Goal: Information Seeking & Learning: Learn about a topic

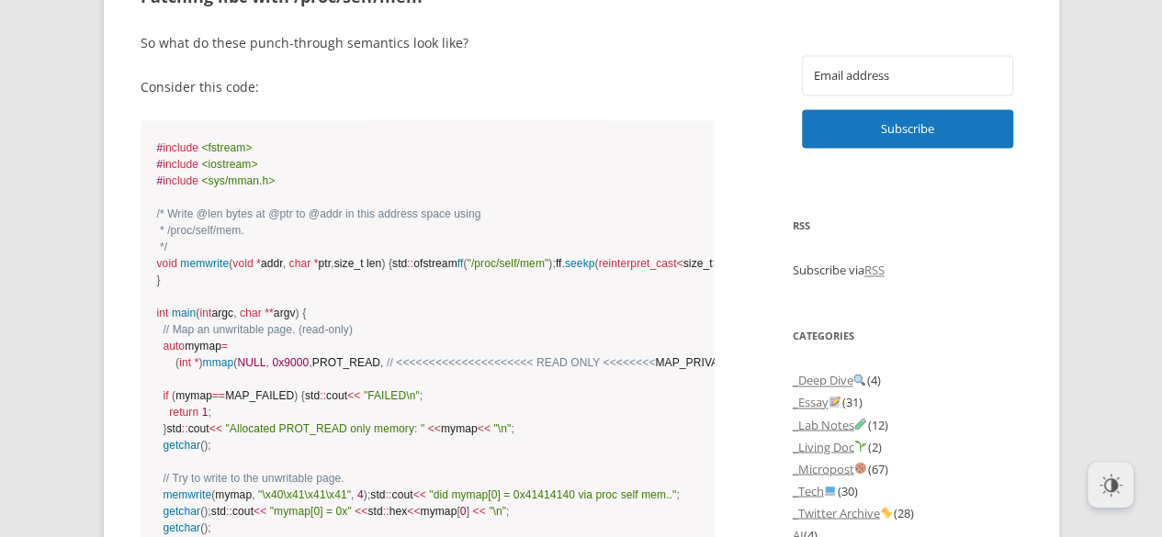
scroll to position [1361, 0]
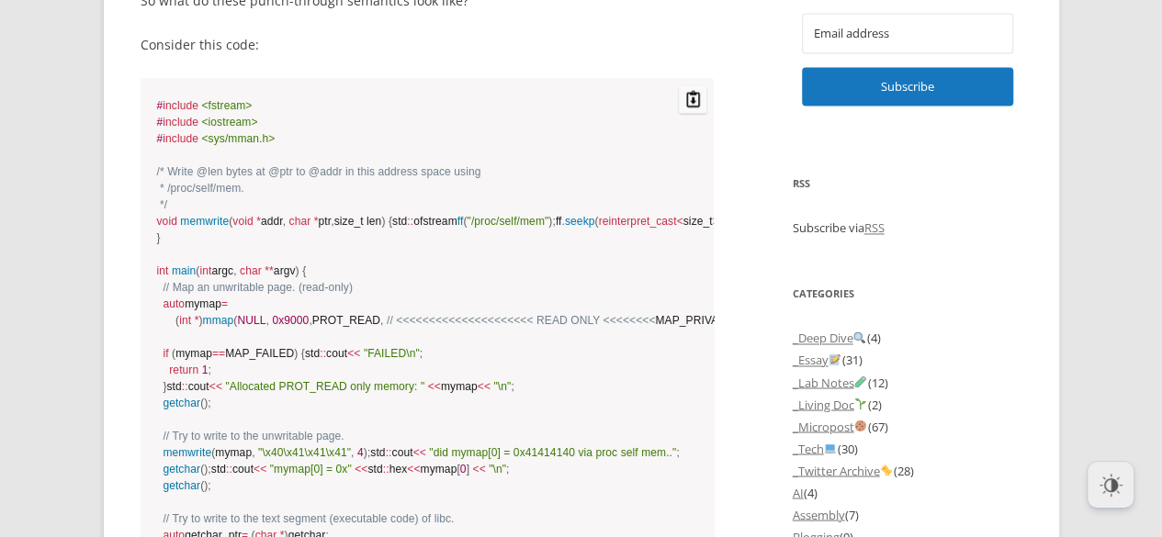
click at [261, 157] on code "# include <fstream> # include <iostream> # include <sys/mman.h> /* Write @len b…" at bounding box center [427, 369] width 541 height 545
click at [270, 174] on span "/* Write @len bytes at @ptr to @addr in this address space using * /proc/self/m…" at bounding box center [319, 188] width 324 height 46
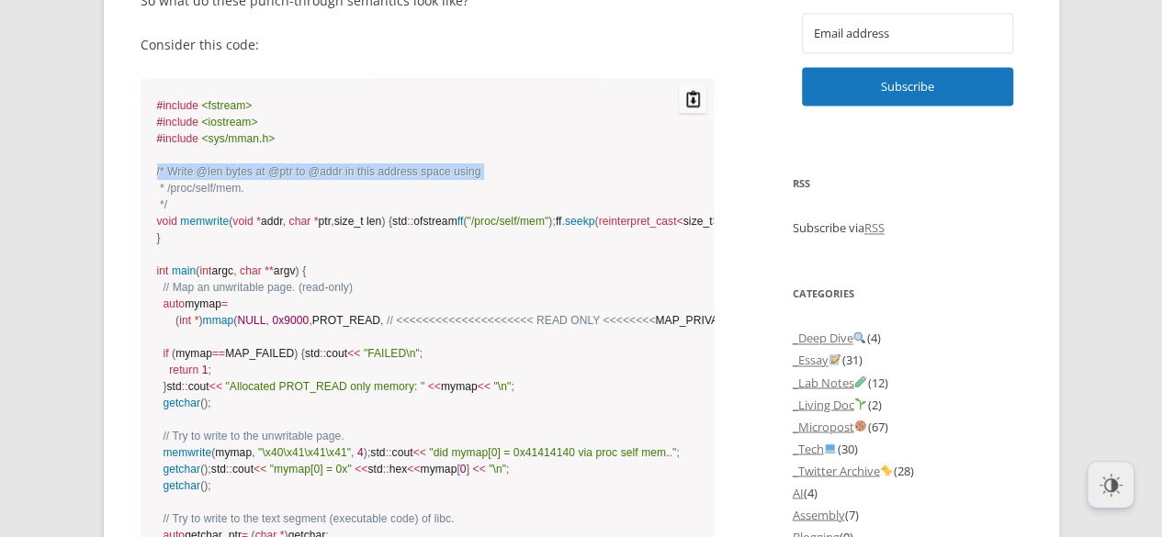
click at [270, 174] on span "/* Write @len bytes at @ptr to @addr in this address space using * /proc/self/m…" at bounding box center [319, 188] width 324 height 46
click at [280, 188] on code "# include <fstream> # include <iostream> # include <sys/mman.h> /* Write @len b…" at bounding box center [427, 369] width 541 height 545
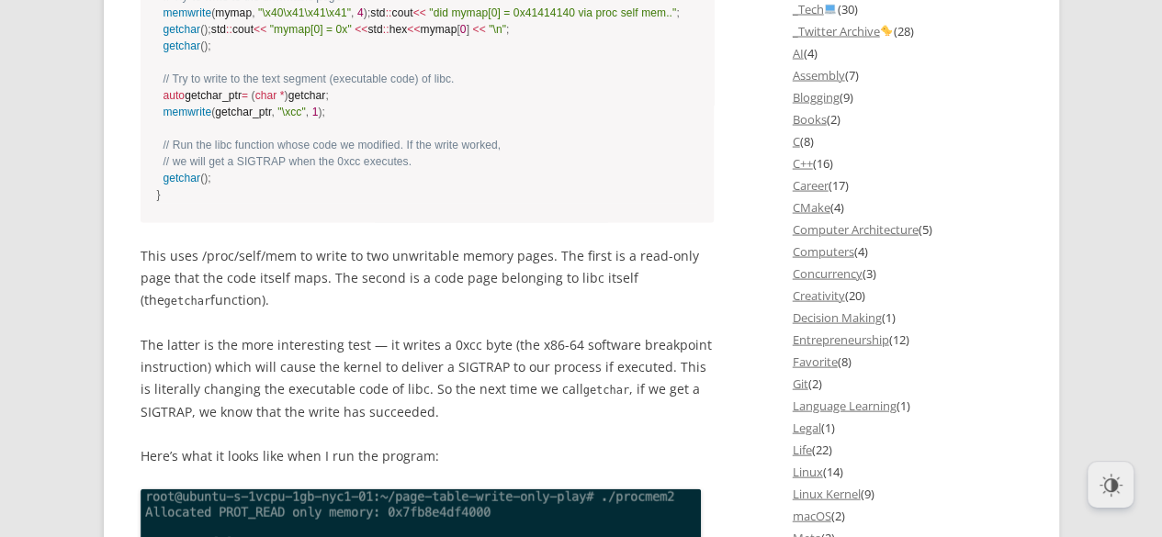
scroll to position [1802, 0]
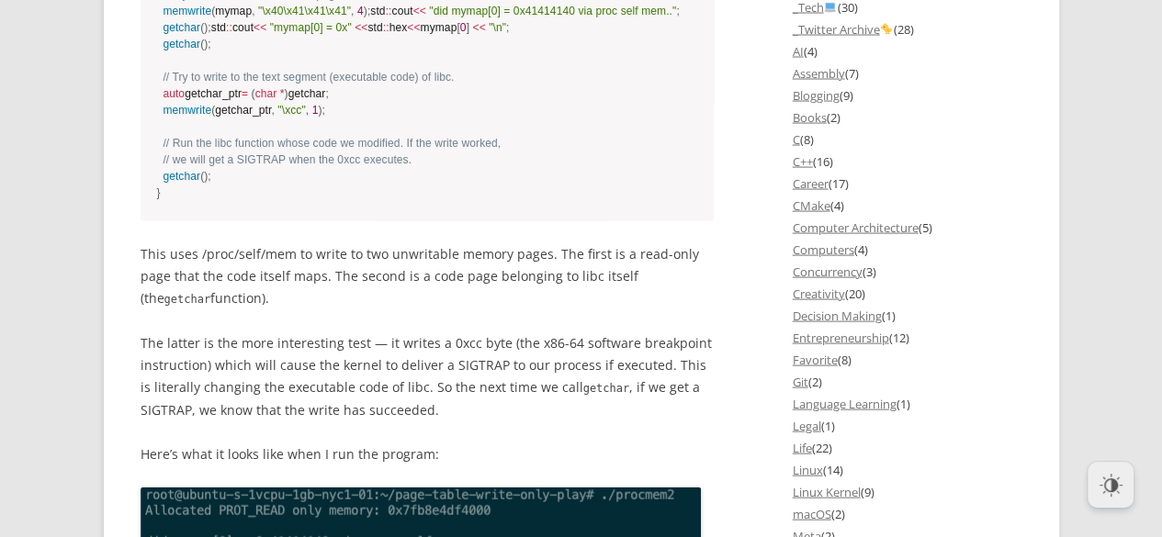
click at [287, 18] on span ""\x40\x41\x41\x41"" at bounding box center [304, 12] width 93 height 13
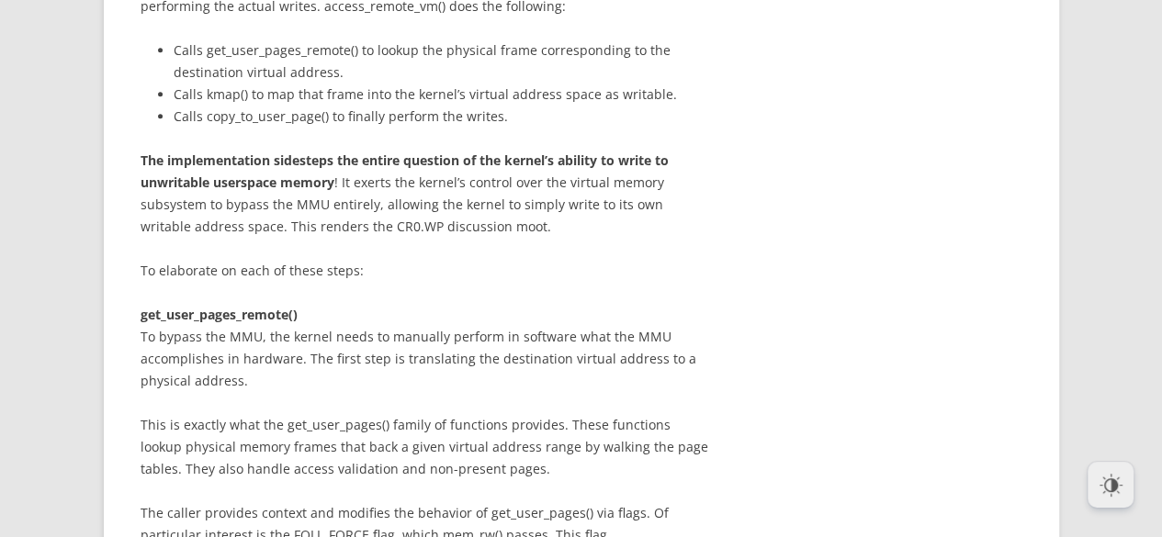
scroll to position [4189, 0]
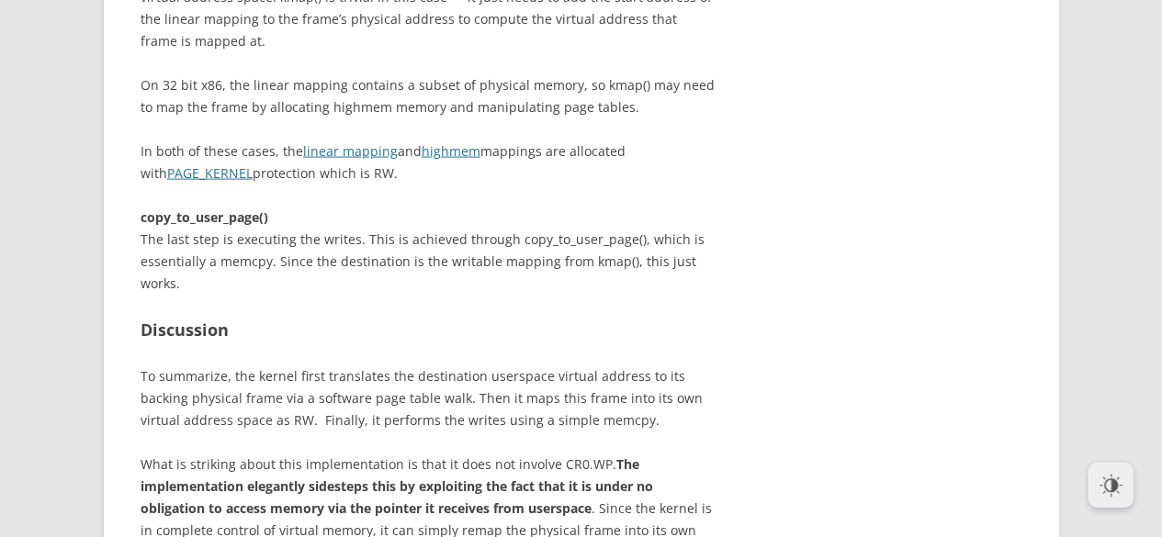
scroll to position [5328, 0]
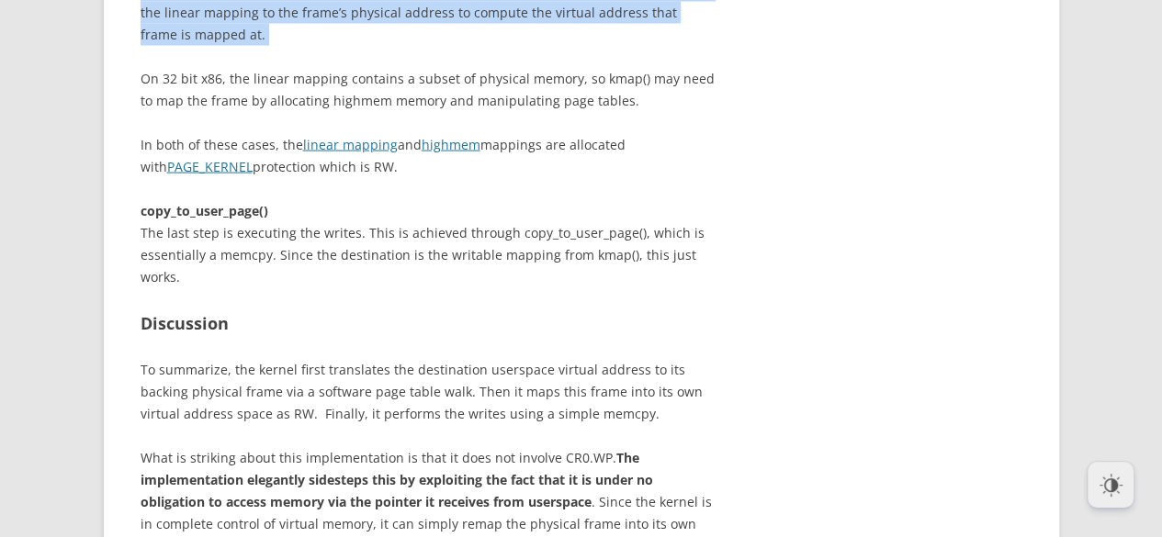
click at [318, 46] on p "On 64 bit x86, all of physical memory is mapped via the linear mapping region o…" at bounding box center [428, 2] width 574 height 88
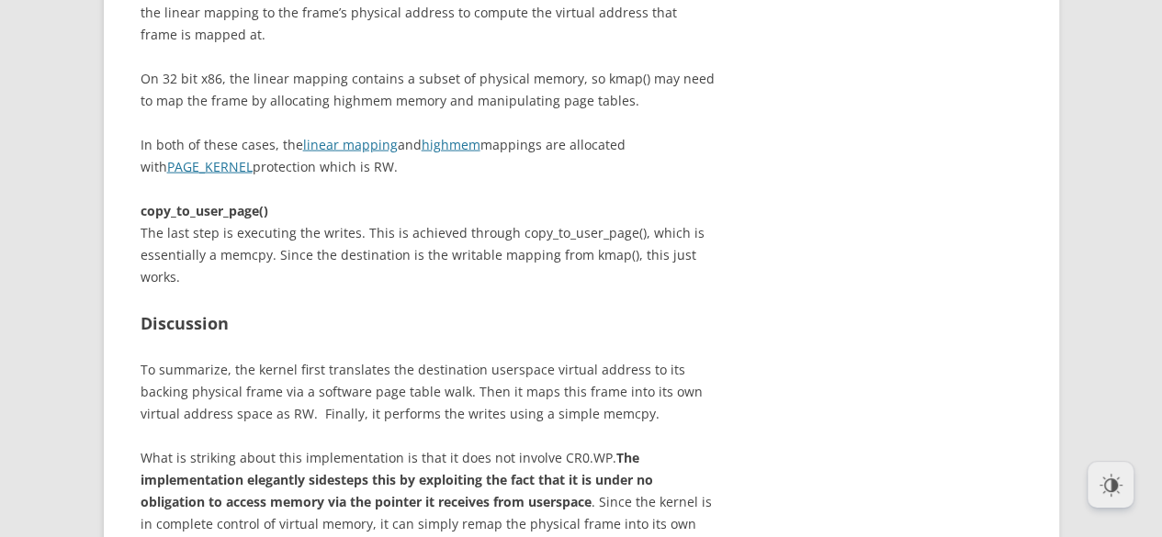
click at [318, 46] on p "On 64 bit x86, all of physical memory is mapped via the linear mapping region o…" at bounding box center [428, 2] width 574 height 88
click at [469, 46] on p "On 64 bit x86, all of physical memory is mapped via the linear mapping region o…" at bounding box center [428, 2] width 574 height 88
